Goal: Task Accomplishment & Management: Use online tool/utility

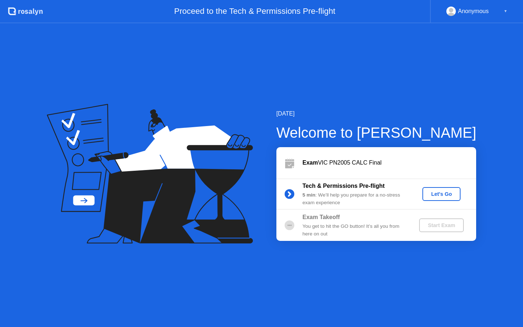
click at [435, 196] on div "Let's Go" at bounding box center [441, 194] width 32 height 6
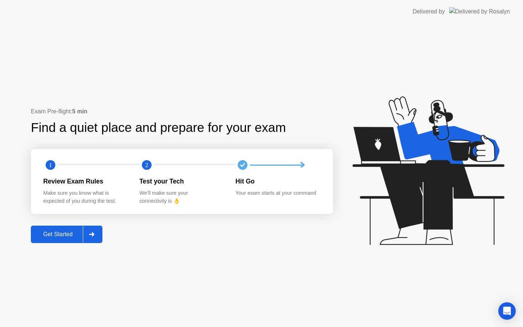
click at [56, 233] on div "Get Started" at bounding box center [58, 234] width 50 height 7
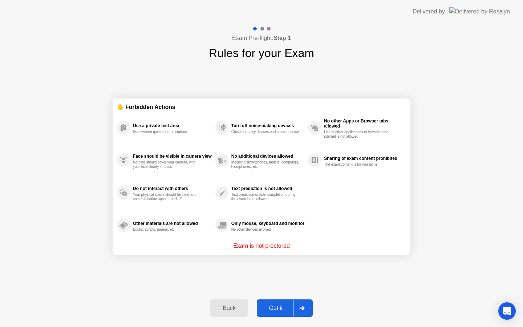
click at [273, 308] on div "Got it" at bounding box center [276, 307] width 34 height 7
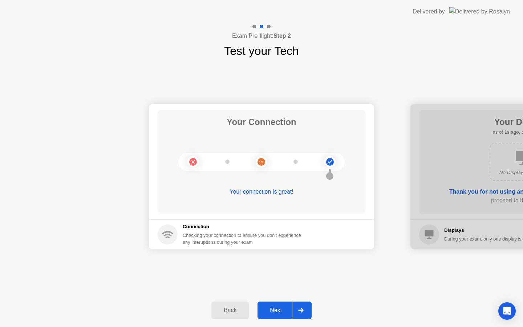
click at [271, 309] on div "Next" at bounding box center [275, 310] width 32 height 7
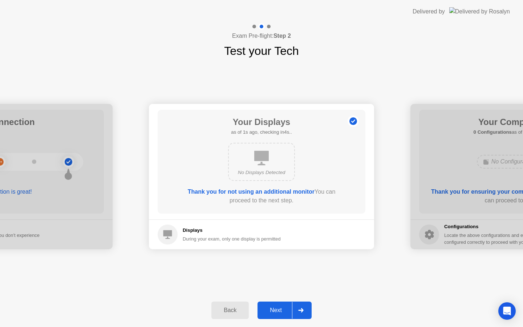
click at [271, 309] on div "Next" at bounding box center [275, 310] width 32 height 7
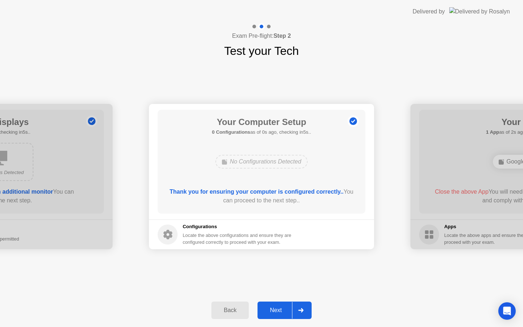
click at [271, 309] on div "Next" at bounding box center [275, 310] width 32 height 7
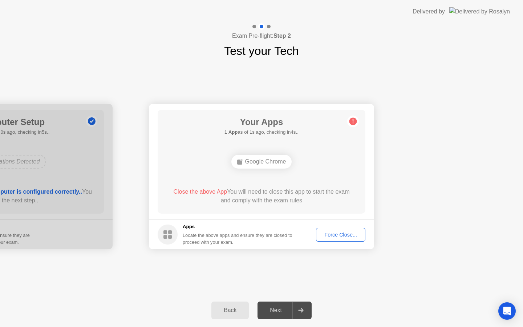
click at [330, 236] on div "Force Close..." at bounding box center [340, 235] width 44 height 6
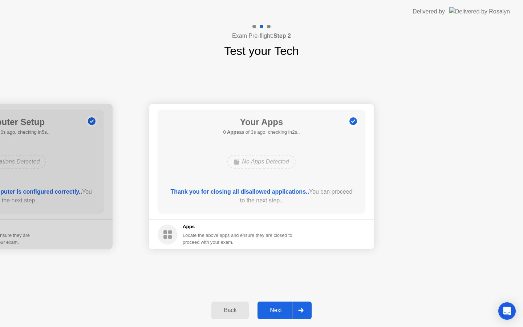
click at [275, 312] on div "Next" at bounding box center [275, 310] width 32 height 7
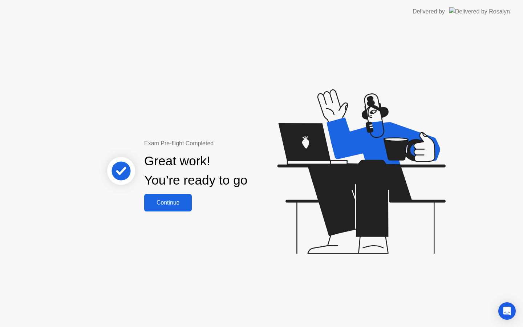
click at [176, 204] on div "Continue" at bounding box center [167, 202] width 43 height 7
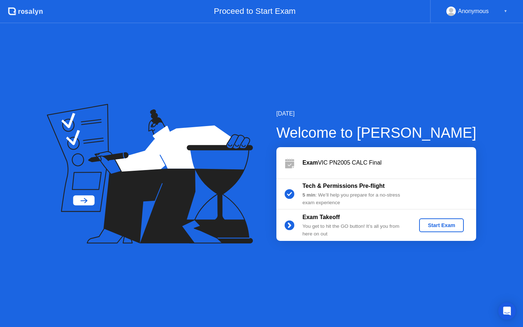
click at [435, 227] on div "Start Exam" at bounding box center [441, 225] width 39 height 6
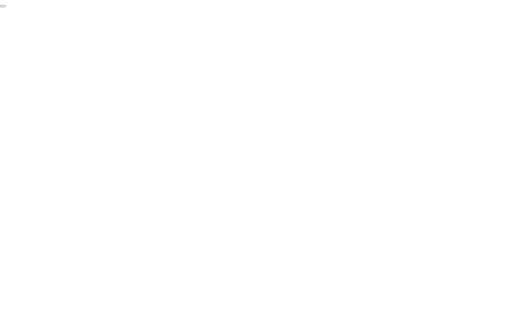
click div "End Proctoring Session"
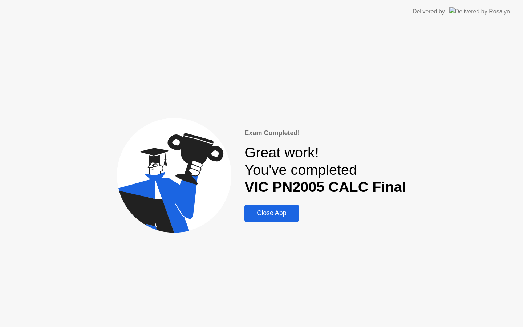
click at [266, 214] on div "Close App" at bounding box center [271, 213] width 50 height 8
